Goal: Information Seeking & Learning: Check status

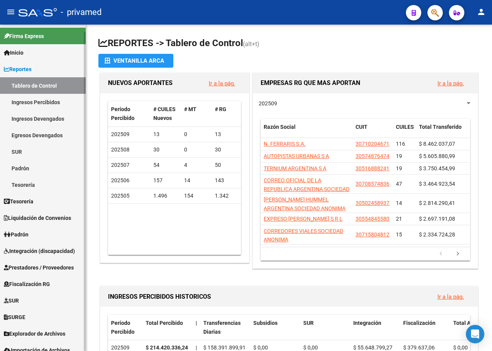
scroll to position [7, 0]
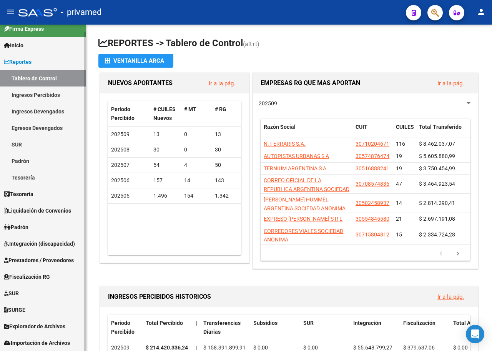
click at [56, 257] on span "Prestadores / Proveedores" at bounding box center [39, 260] width 70 height 8
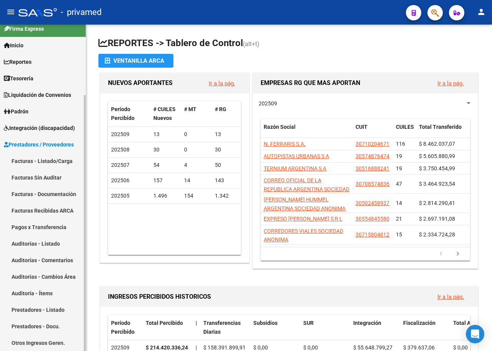
click at [50, 161] on link "Facturas - Listado/Carga" at bounding box center [43, 161] width 86 height 17
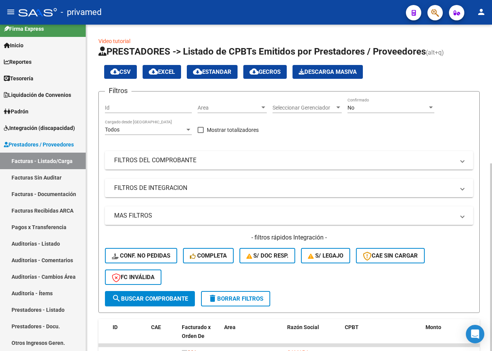
click at [374, 108] on div "No" at bounding box center [387, 108] width 80 height 7
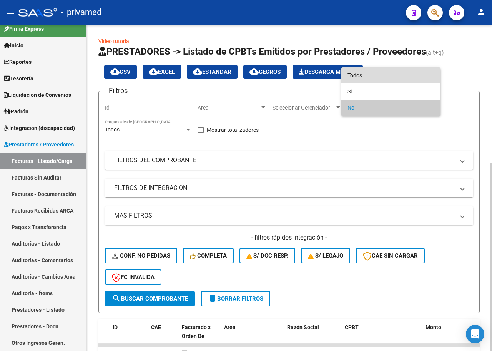
drag, startPoint x: 364, startPoint y: 72, endPoint x: 355, endPoint y: 75, distance: 9.0
click at [363, 72] on span "Todos" at bounding box center [390, 75] width 87 height 16
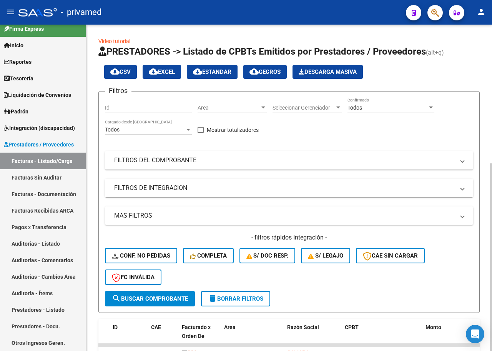
click at [182, 160] on mat-panel-title "FILTROS DEL COMPROBANTE" at bounding box center [284, 160] width 340 height 8
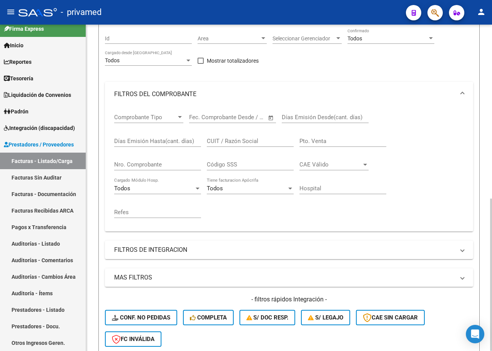
scroll to position [77, 0]
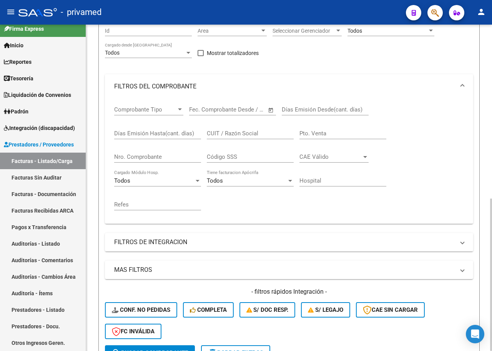
click at [226, 127] on div "CUIT / Razón Social" at bounding box center [250, 131] width 87 height 17
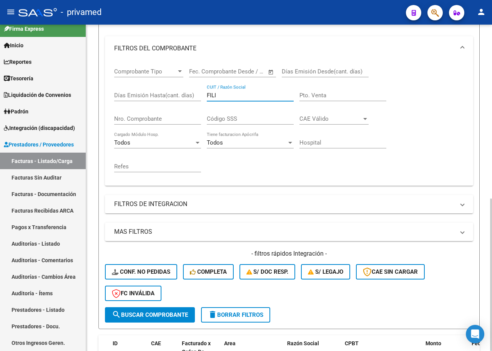
scroll to position [192, 0]
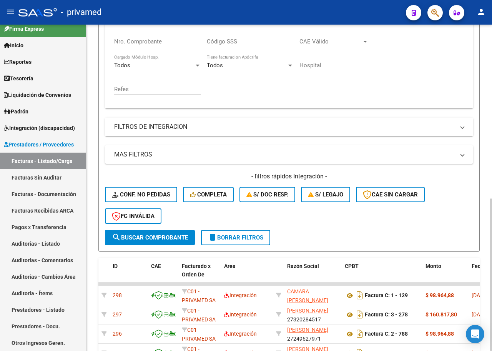
click at [174, 236] on span "search Buscar Comprobante" at bounding box center [150, 237] width 76 height 7
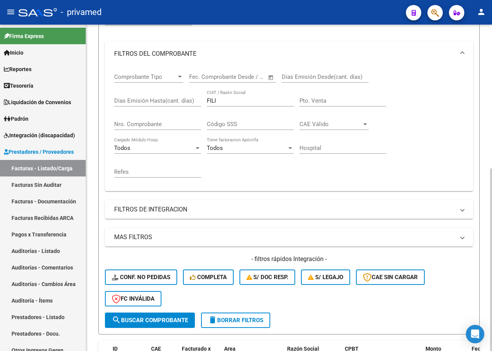
scroll to position [103, 0]
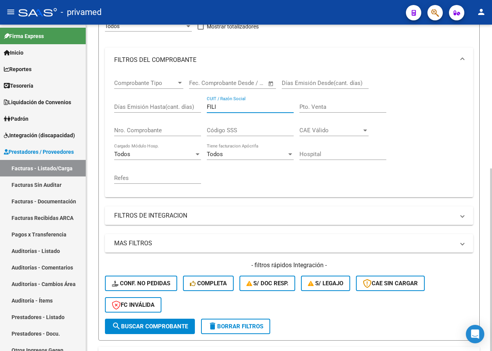
drag, startPoint x: 223, startPoint y: 110, endPoint x: 184, endPoint y: 110, distance: 38.4
click at [184, 110] on div "Comprobante Tipo Comprobante Tipo Fecha inicio – Fecha fin Fec. Comprobante Des…" at bounding box center [289, 131] width 350 height 119
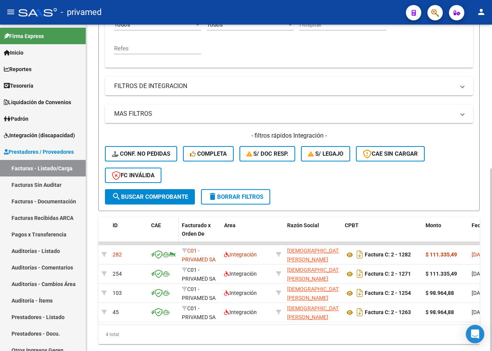
scroll to position [257, 0]
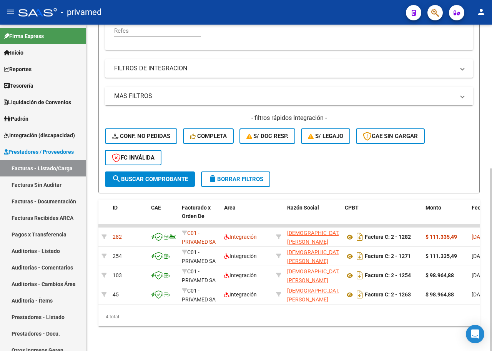
click at [161, 176] on span "search Buscar Comprobante" at bounding box center [150, 179] width 76 height 7
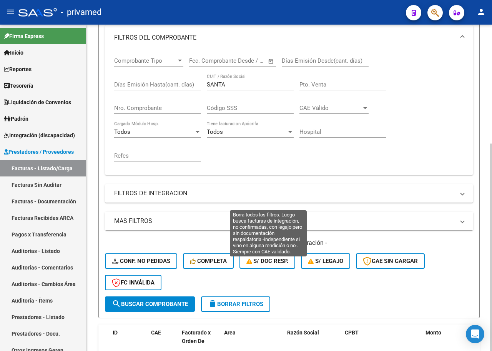
scroll to position [72, 0]
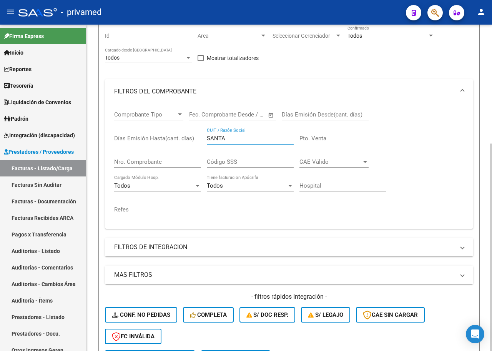
click at [242, 139] on input "SANTA" at bounding box center [250, 138] width 87 height 7
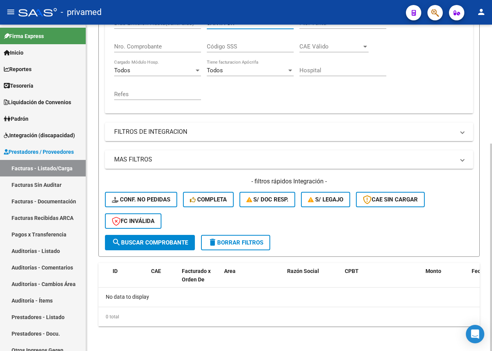
type input "SANTA CR"
click at [166, 240] on span "search Buscar Comprobante" at bounding box center [150, 242] width 76 height 7
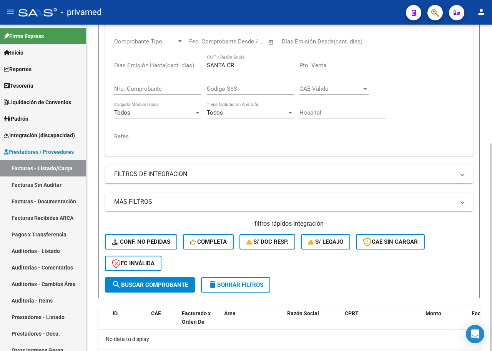
scroll to position [33, 0]
